Goal: Task Accomplishment & Management: Use online tool/utility

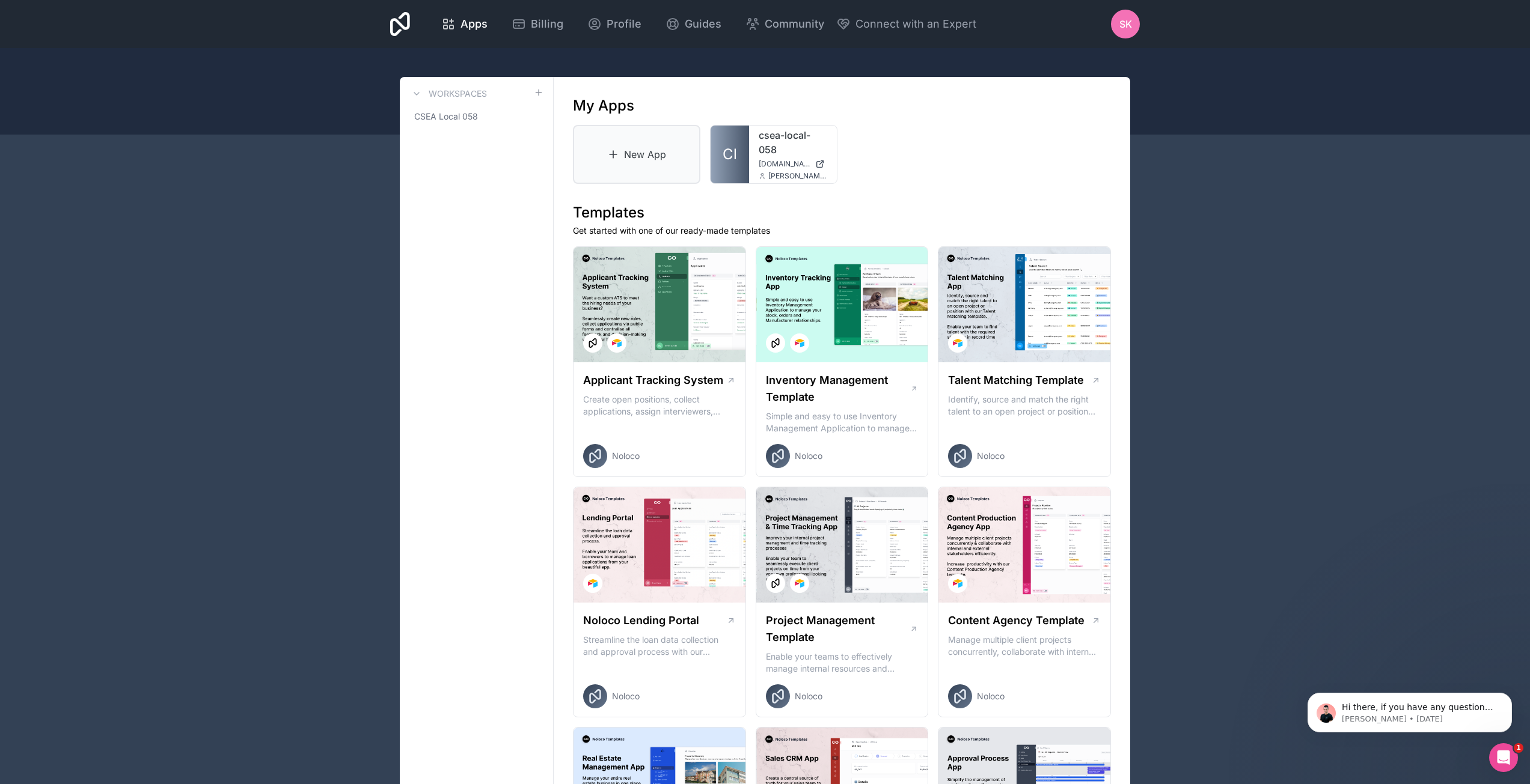
click at [643, 154] on link "New App" at bounding box center [637, 154] width 128 height 59
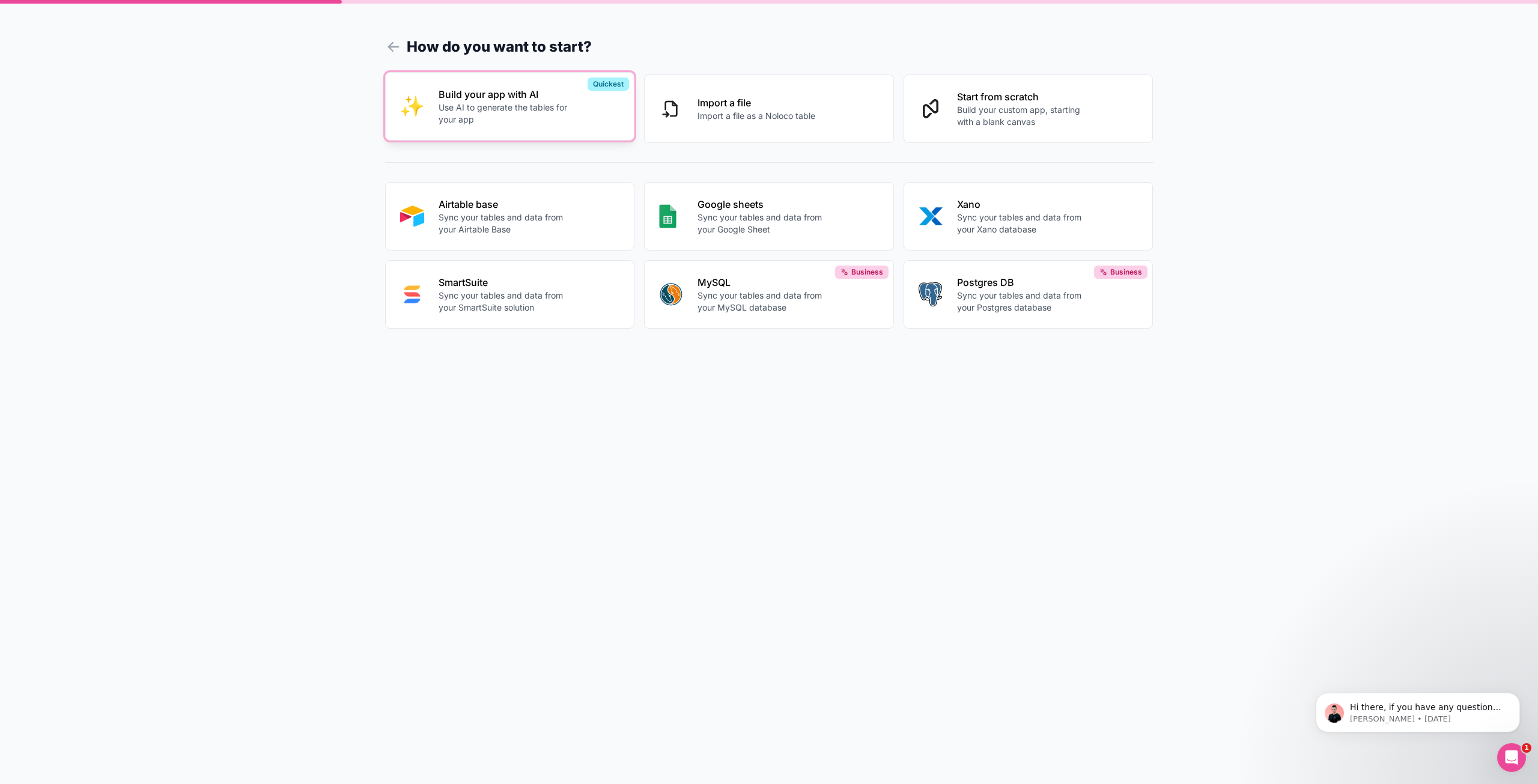
click at [477, 133] on button "Build your app with AI Use AI to generate the tables for your app Quickest" at bounding box center [510, 106] width 250 height 68
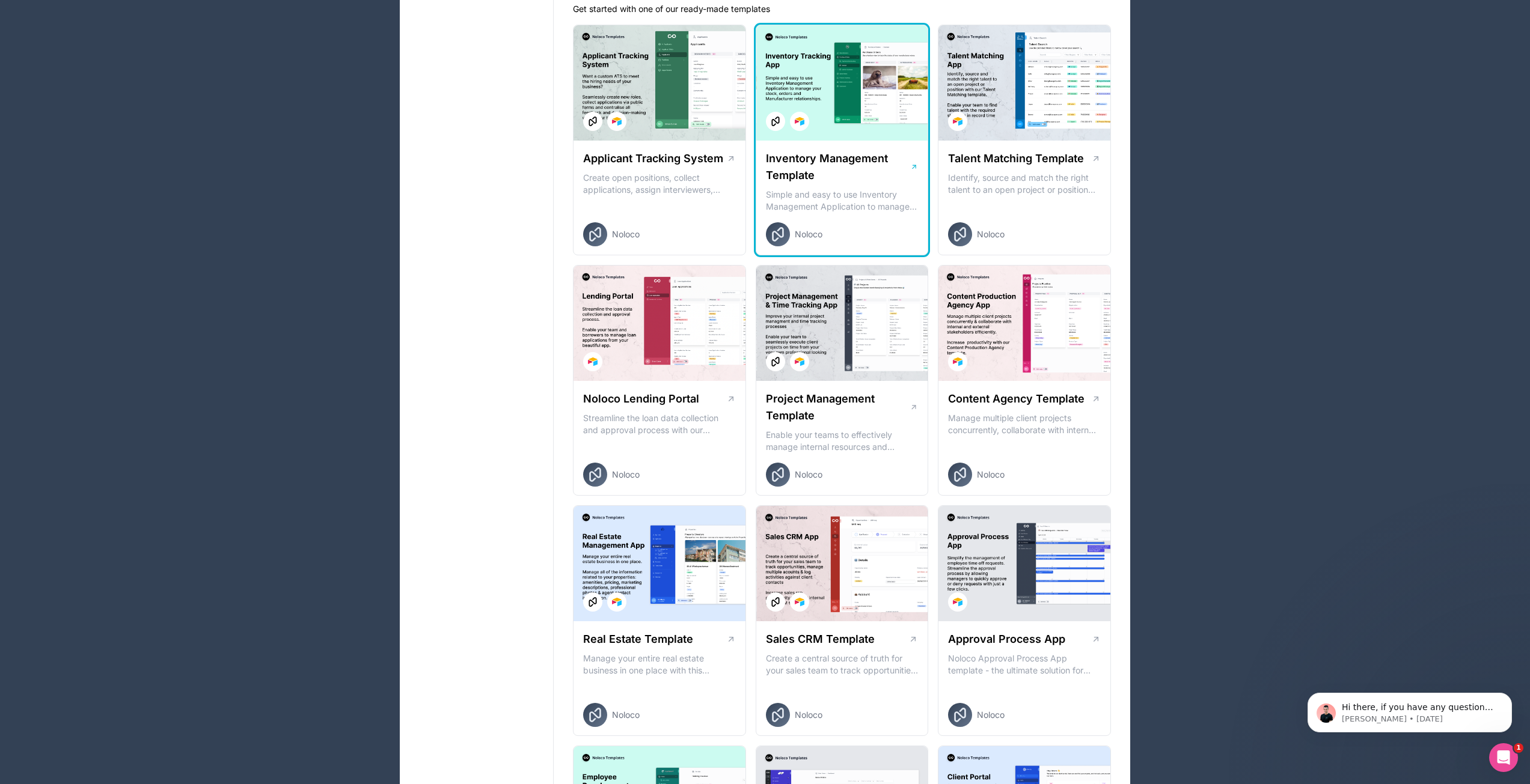
scroll to position [240, 0]
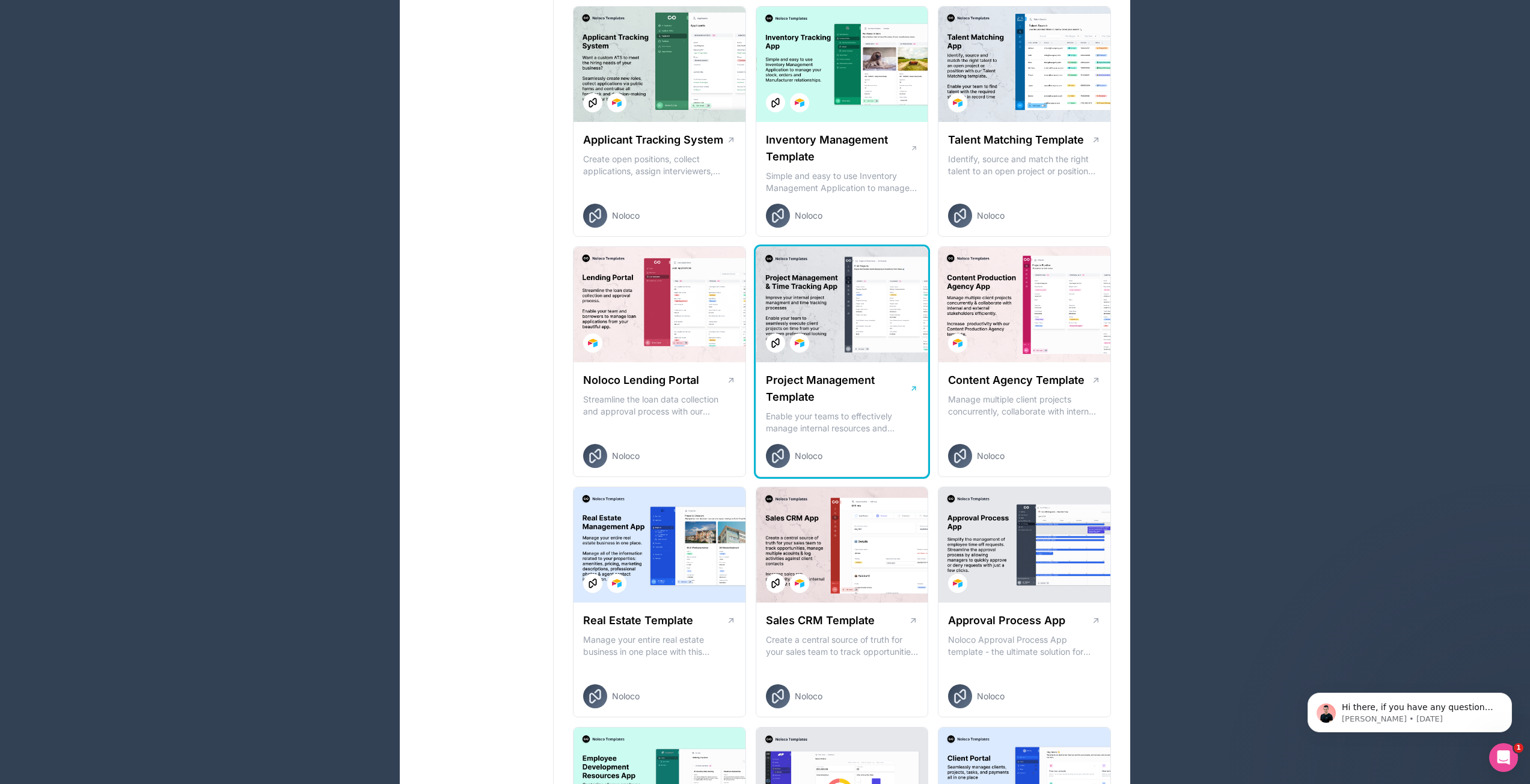
click at [839, 438] on div "Project Management Template Enable your teams to effectively manage internal re…" at bounding box center [842, 420] width 172 height 115
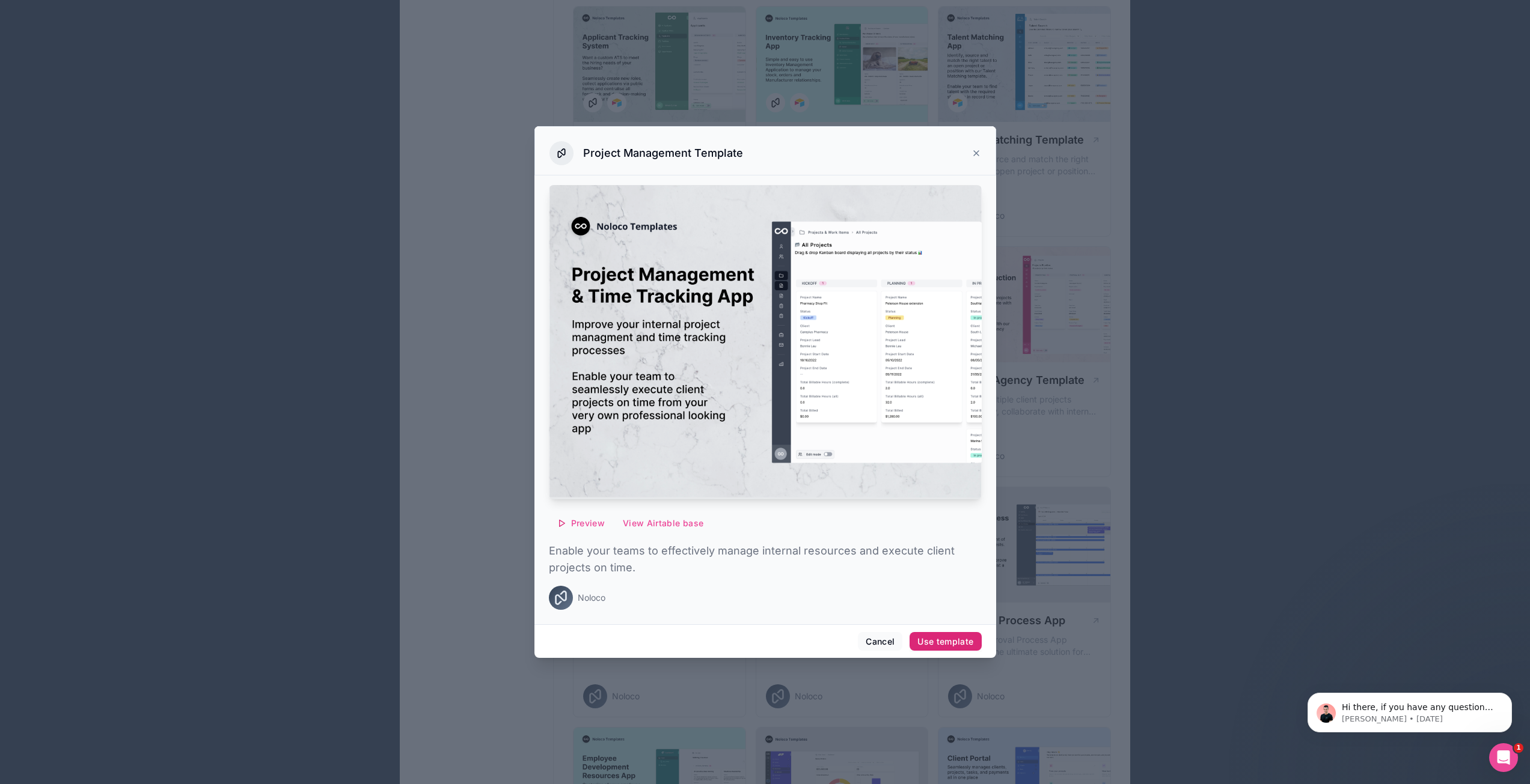
click at [948, 642] on div "Use template" at bounding box center [945, 641] width 56 height 11
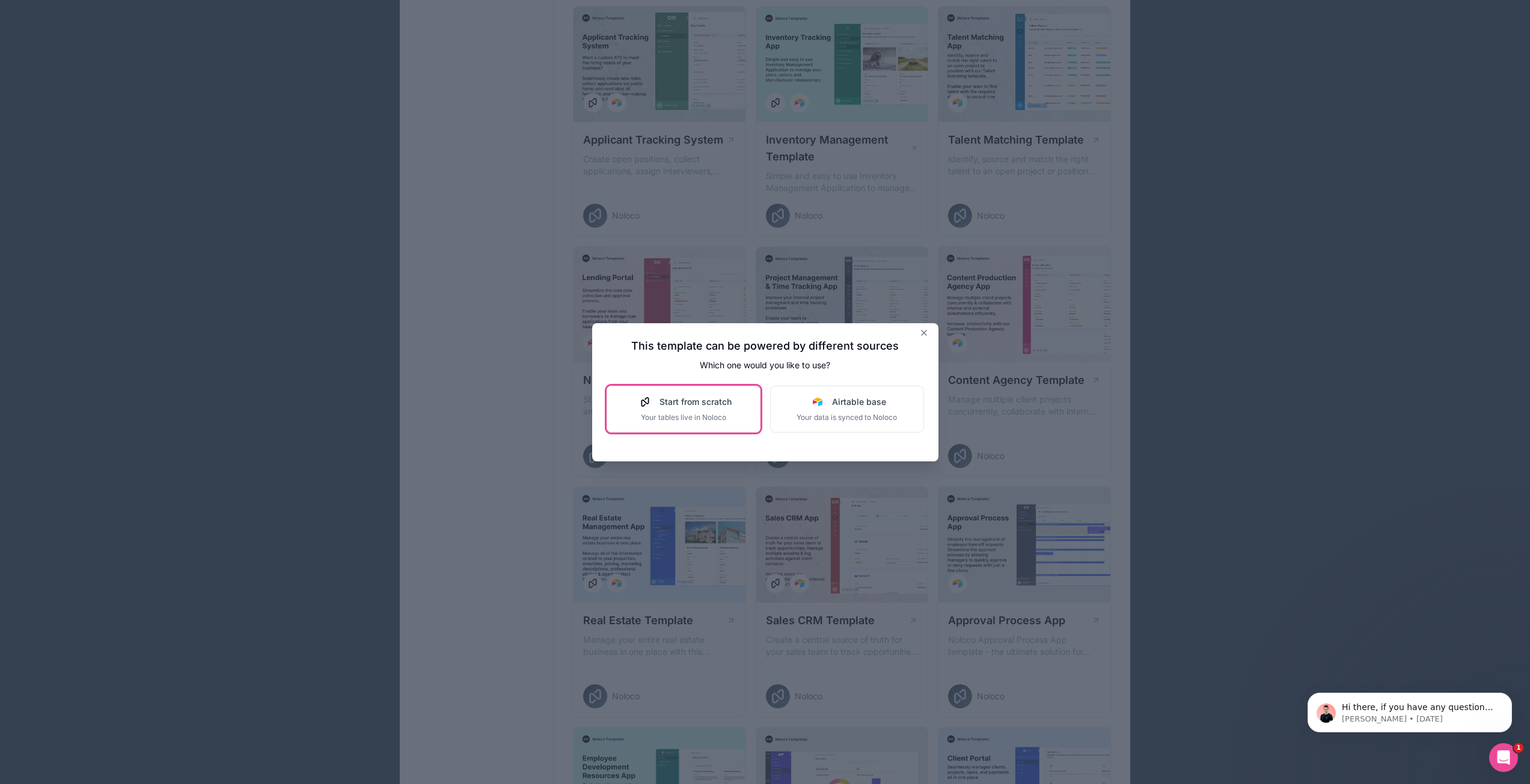
click at [698, 411] on div "Start from scratch Your tables live in Noloco" at bounding box center [683, 409] width 96 height 26
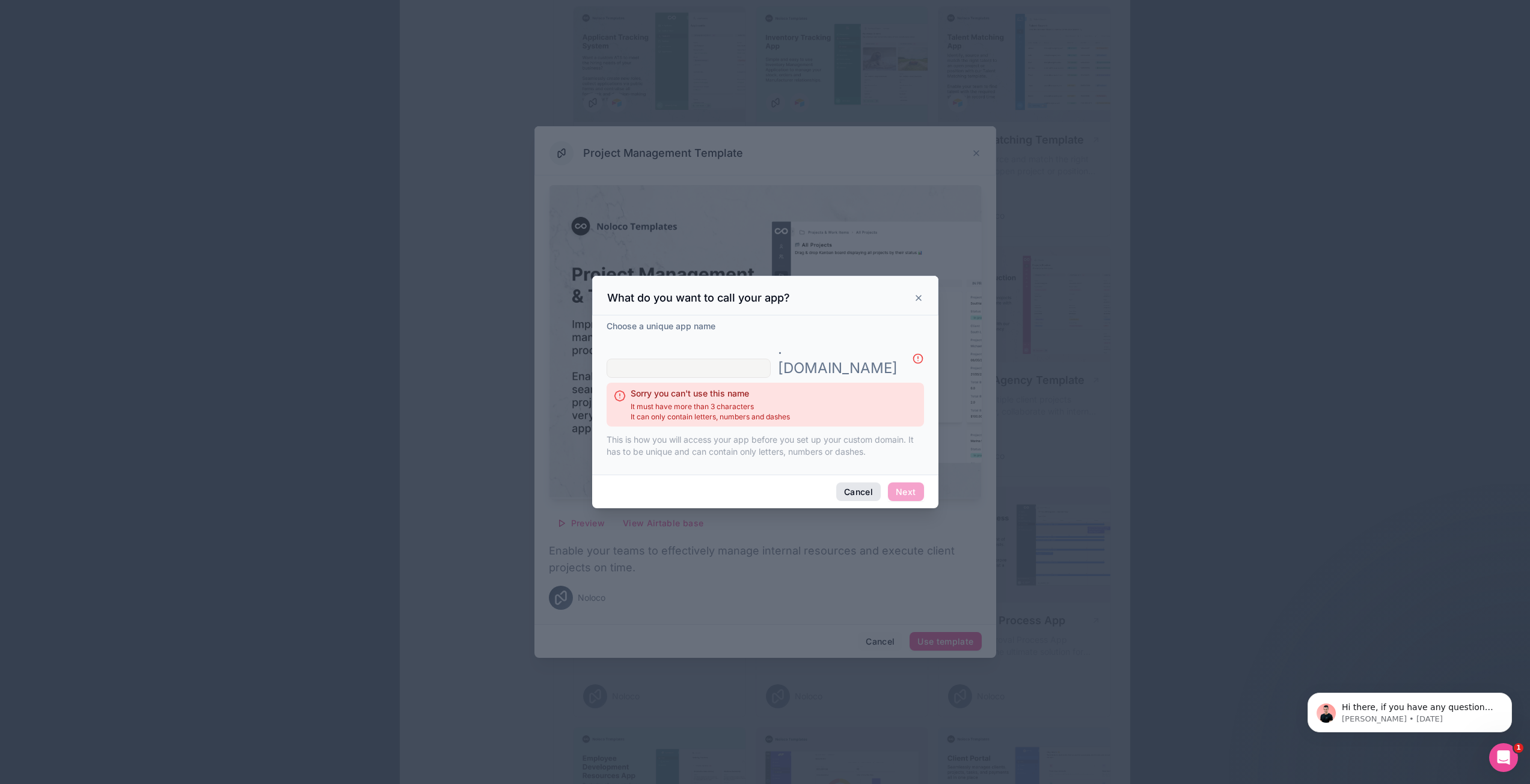
click at [850, 485] on button "Cancel" at bounding box center [859, 492] width 45 height 19
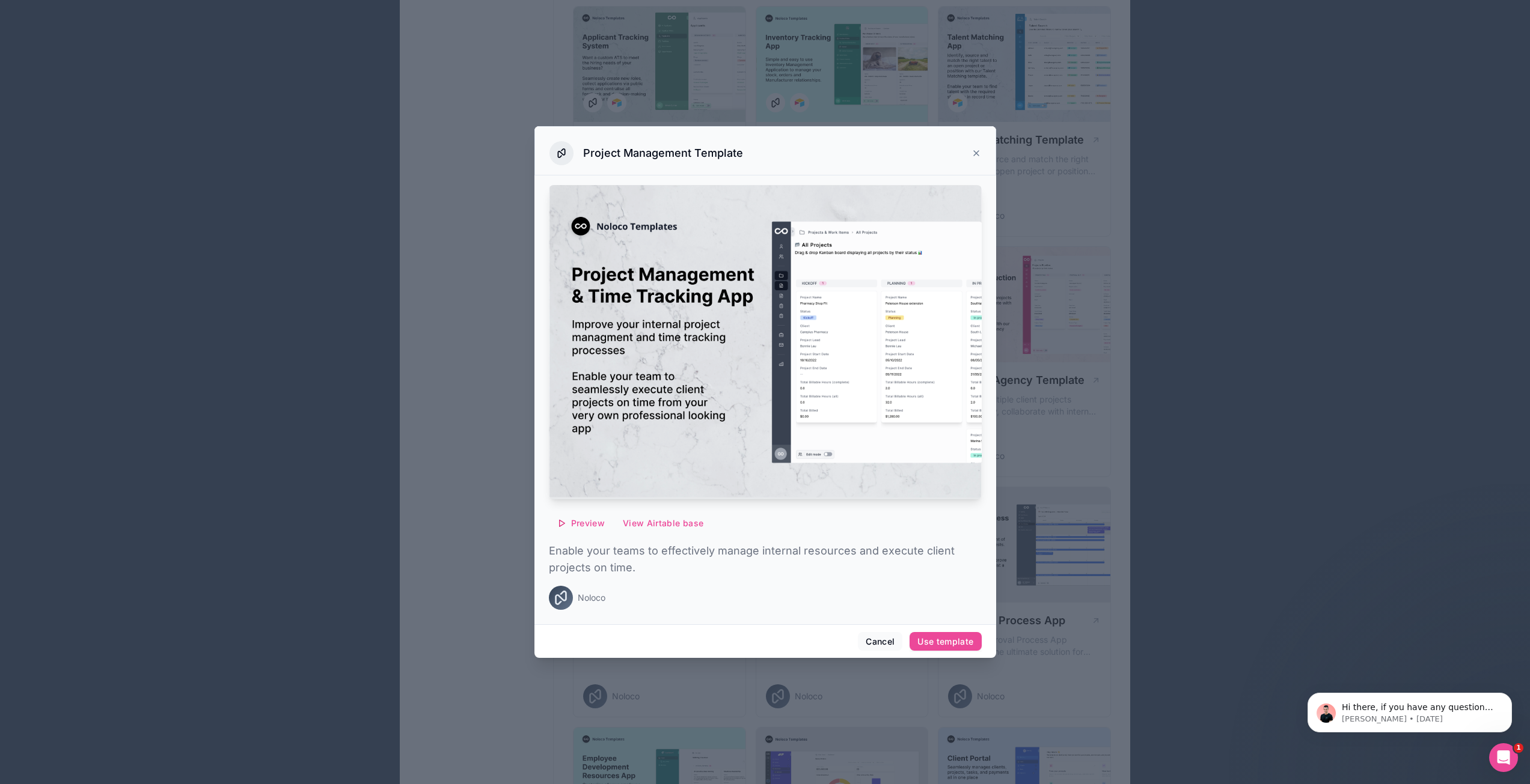
drag, startPoint x: 983, startPoint y: 149, endPoint x: 978, endPoint y: 154, distance: 7.1
click at [979, 153] on div "Project Management Template" at bounding box center [765, 151] width 461 height 49
click at [978, 154] on icon at bounding box center [976, 153] width 10 height 10
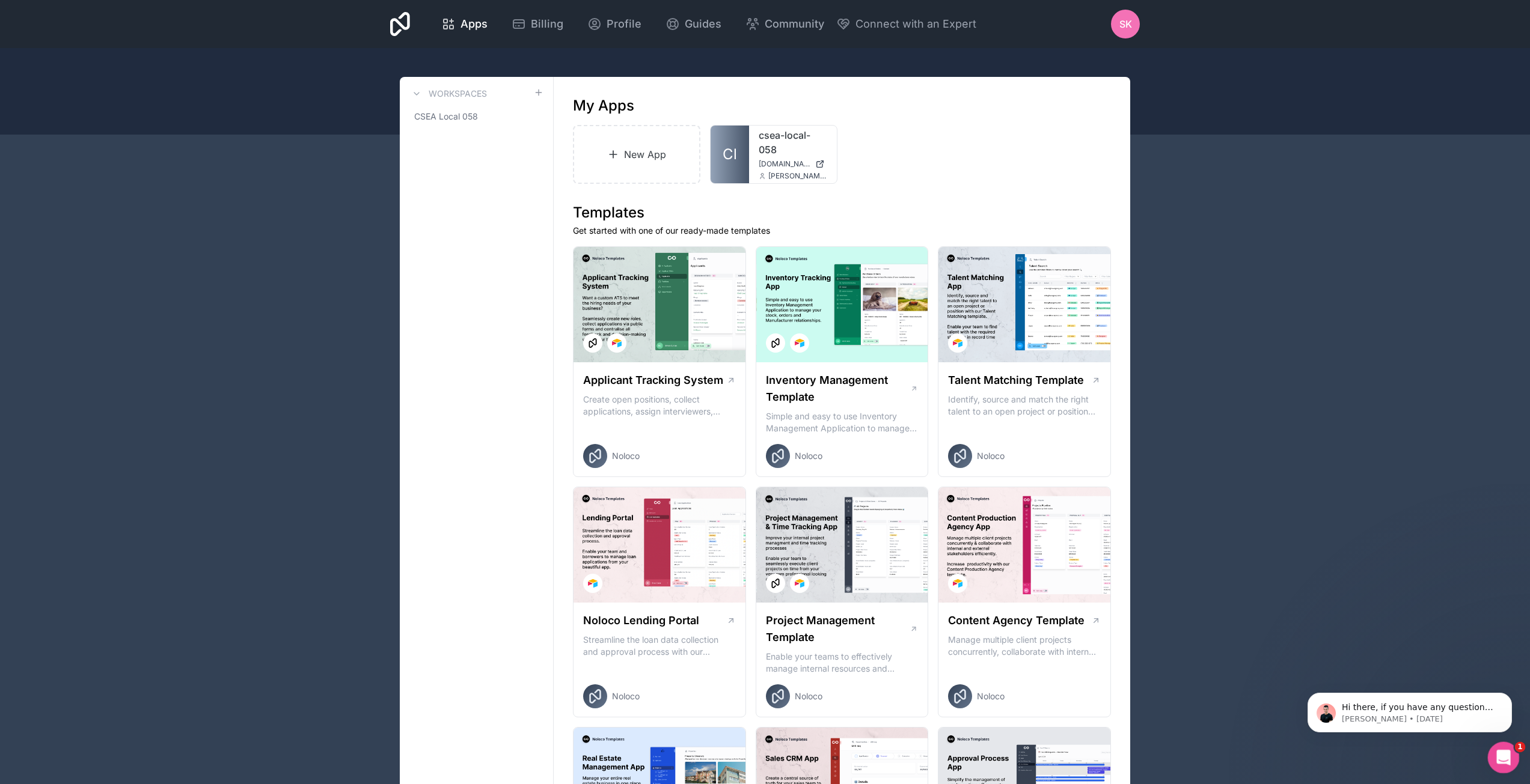
click at [1505, 758] on icon "Open Intercom Messenger" at bounding box center [1501, 756] width 20 height 20
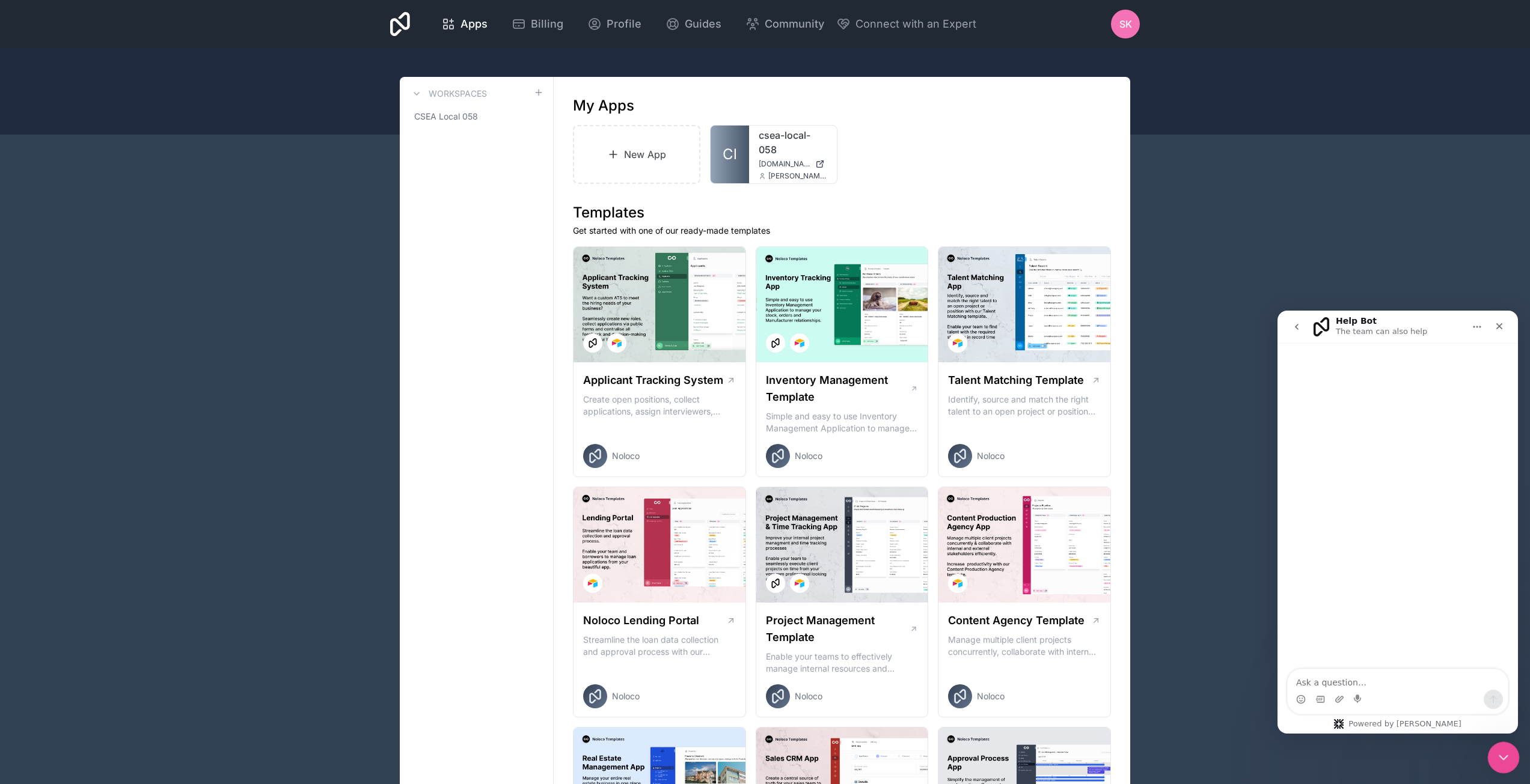
click at [1502, 760] on icon "Close Intercom Messenger" at bounding box center [1501, 755] width 15 height 15
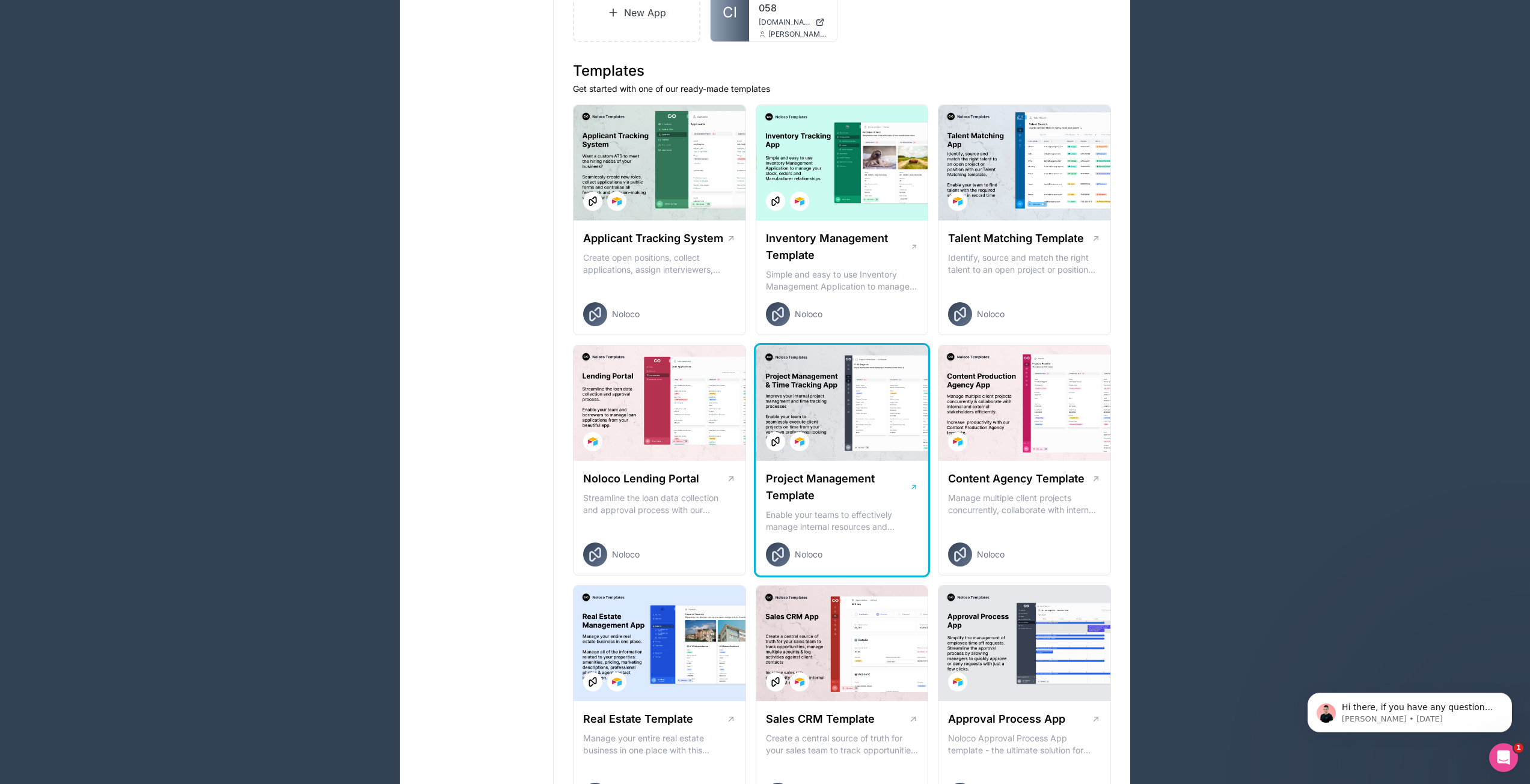
scroll to position [120, 0]
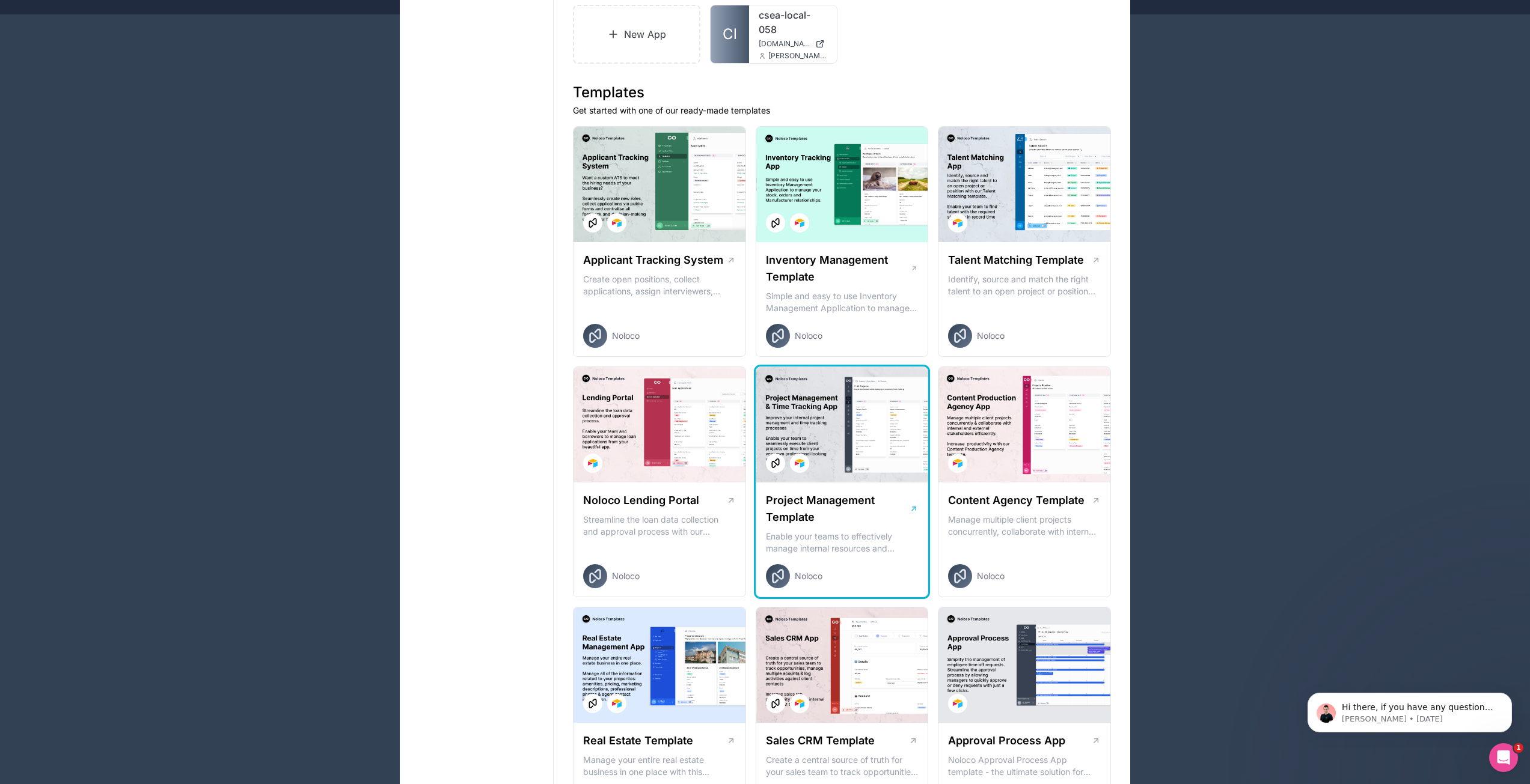
drag, startPoint x: 821, startPoint y: 496, endPoint x: 777, endPoint y: 434, distance: 76.0
drag, startPoint x: 777, startPoint y: 434, endPoint x: 1211, endPoint y: 364, distance: 439.6
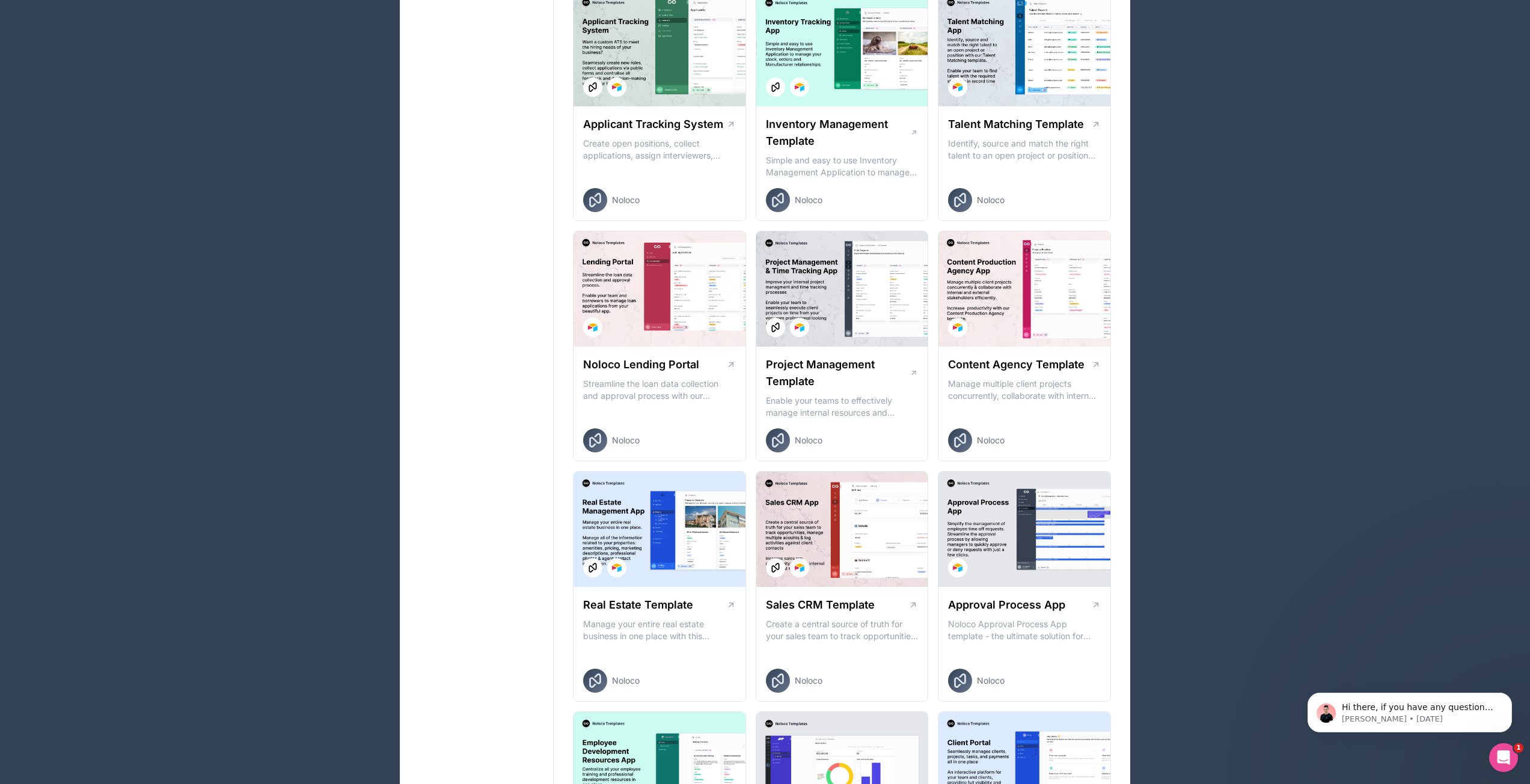
scroll to position [251, 0]
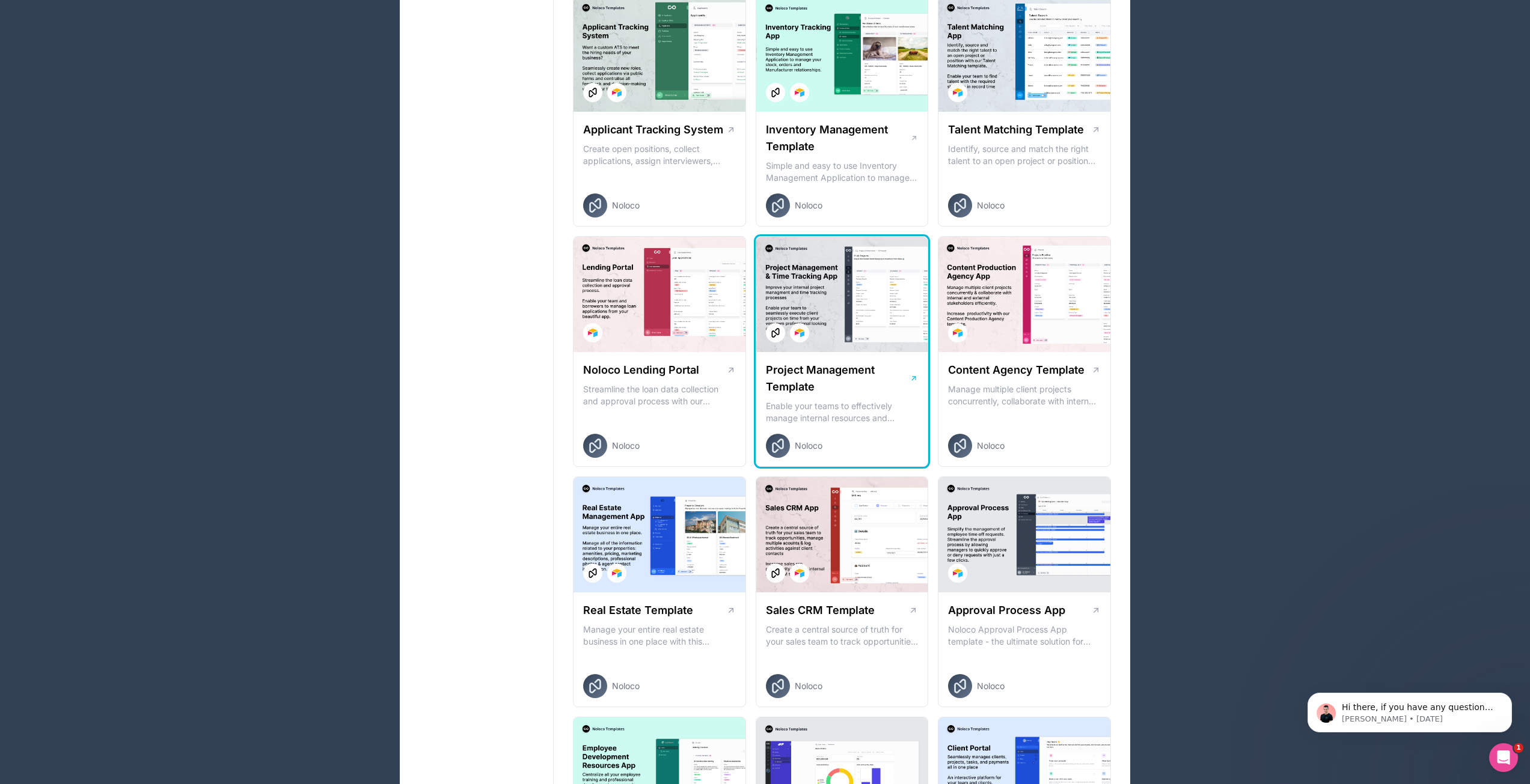
drag, startPoint x: 899, startPoint y: 343, endPoint x: 860, endPoint y: 306, distance: 53.8
click at [860, 306] on div at bounding box center [842, 294] width 172 height 115
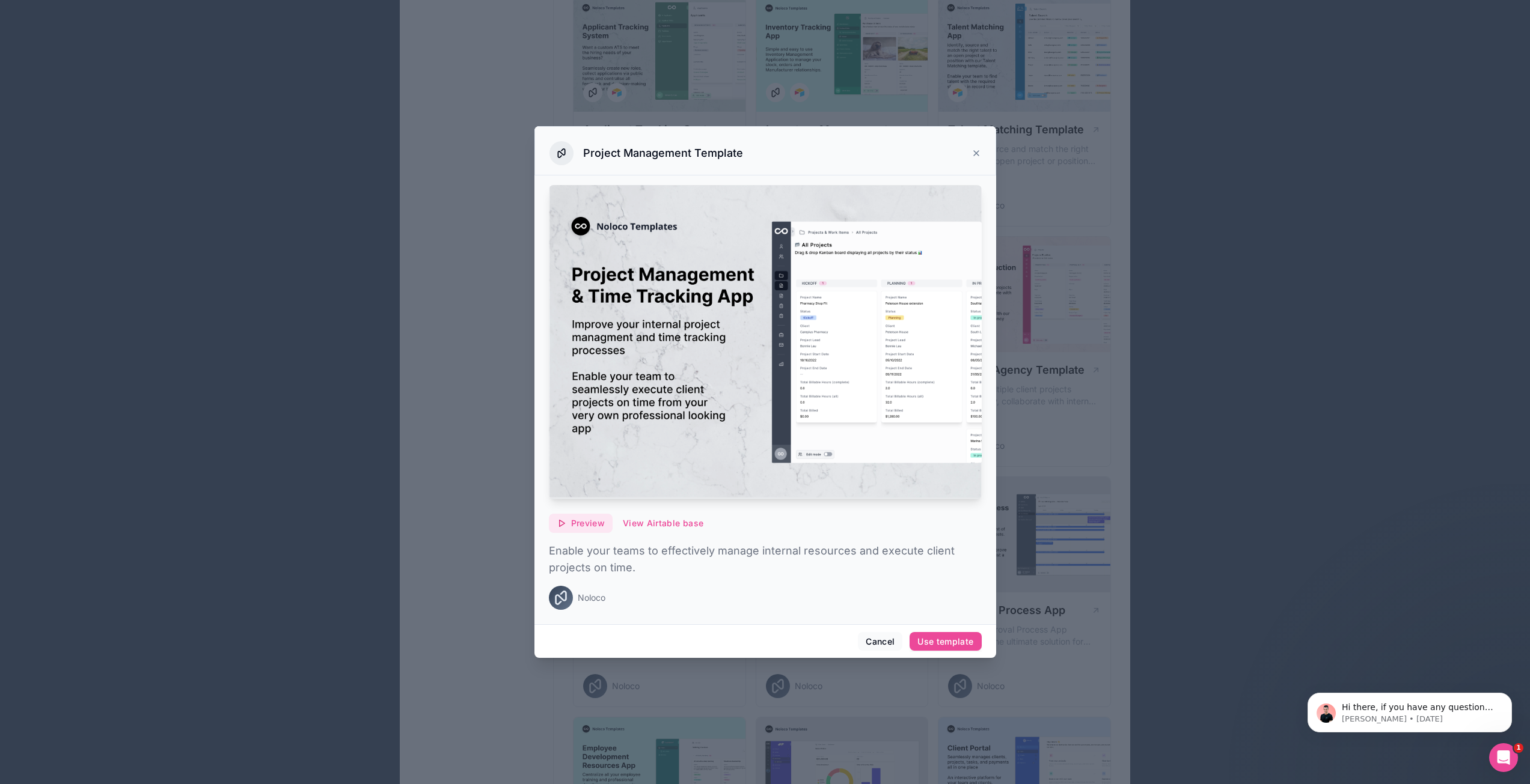
click at [581, 521] on span "Preview" at bounding box center [588, 523] width 34 height 11
click at [594, 460] on span "Preview with Noloco tables" at bounding box center [587, 463] width 124 height 15
click at [1242, 418] on div at bounding box center [765, 392] width 1530 height 784
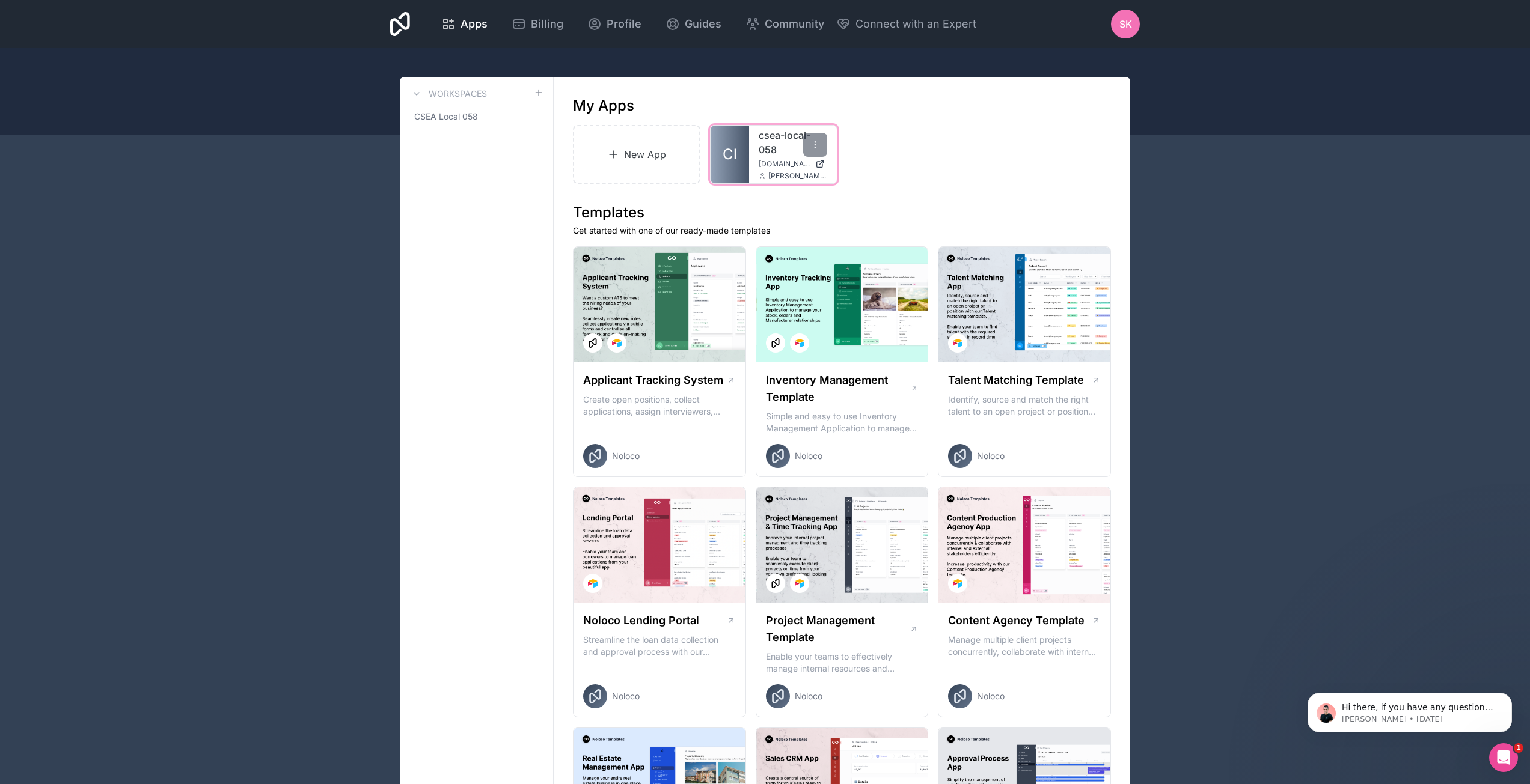
click at [762, 150] on link "csea-local-058" at bounding box center [793, 142] width 68 height 29
